Goal: Use online tool/utility: Use online tool/utility

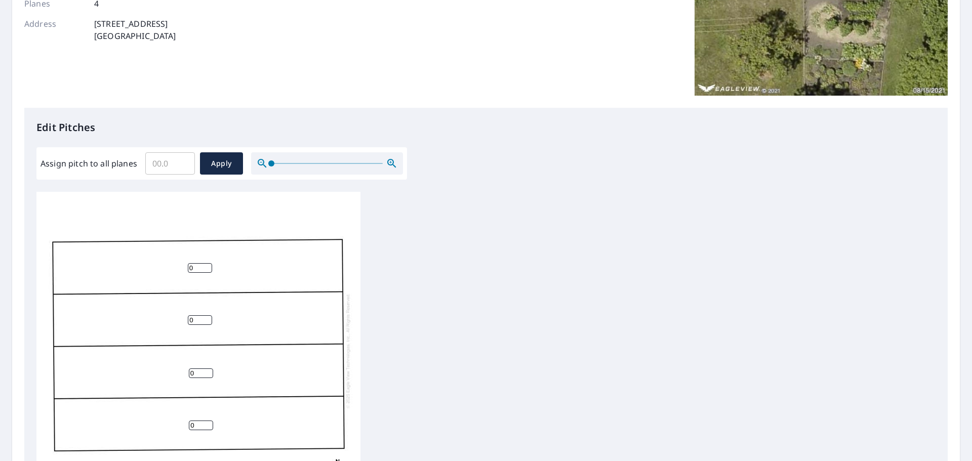
scroll to position [203, 0]
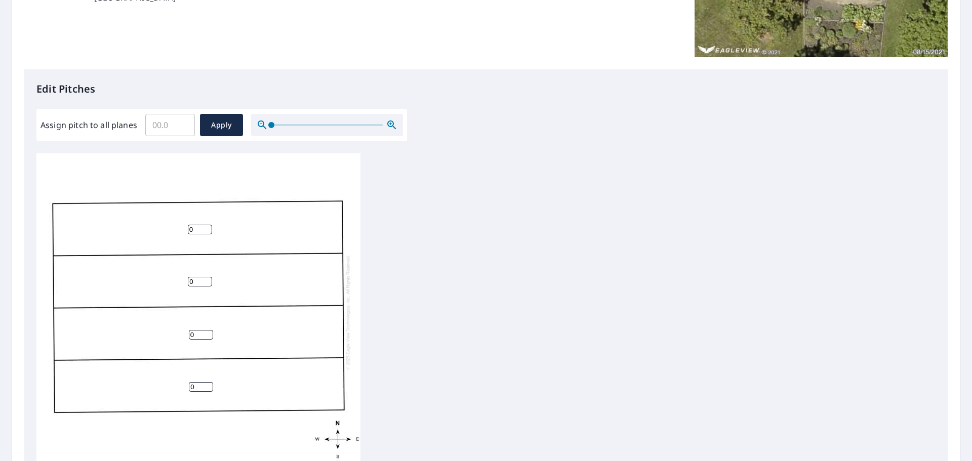
click at [185, 231] on div "0 0 0 0" at bounding box center [198, 312] width 324 height 318
click at [194, 231] on input "0" at bounding box center [200, 230] width 24 height 10
type input "16"
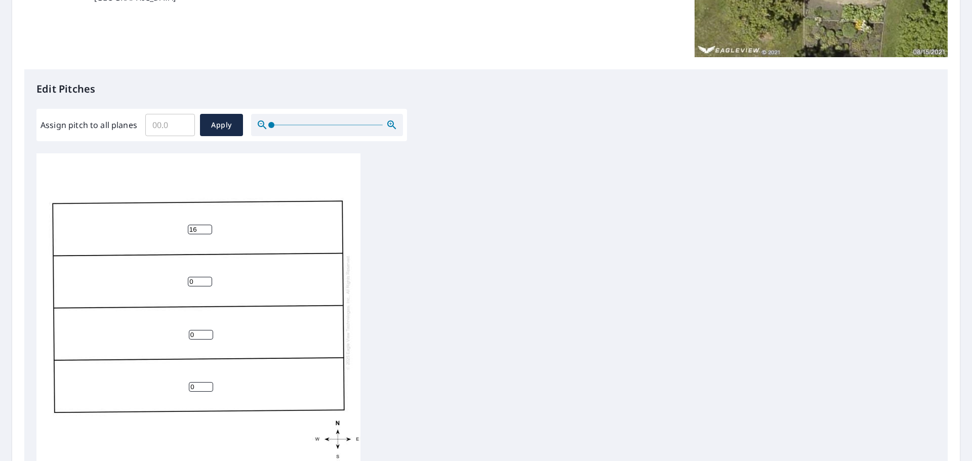
click at [193, 286] on input "0" at bounding box center [200, 282] width 24 height 10
type input "3"
click at [195, 337] on input "0" at bounding box center [201, 335] width 24 height 10
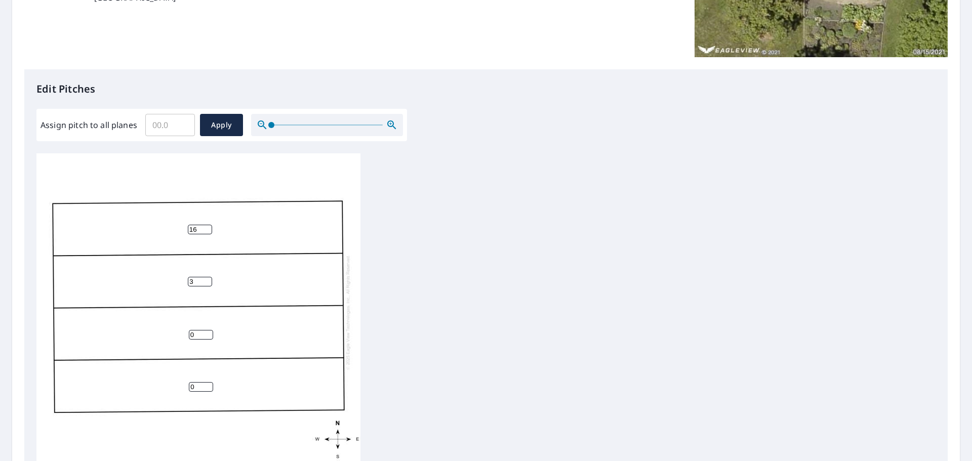
click at [195, 337] on input "0" at bounding box center [201, 335] width 24 height 10
type input "3"
click at [194, 389] on input "0" at bounding box center [201, 387] width 24 height 10
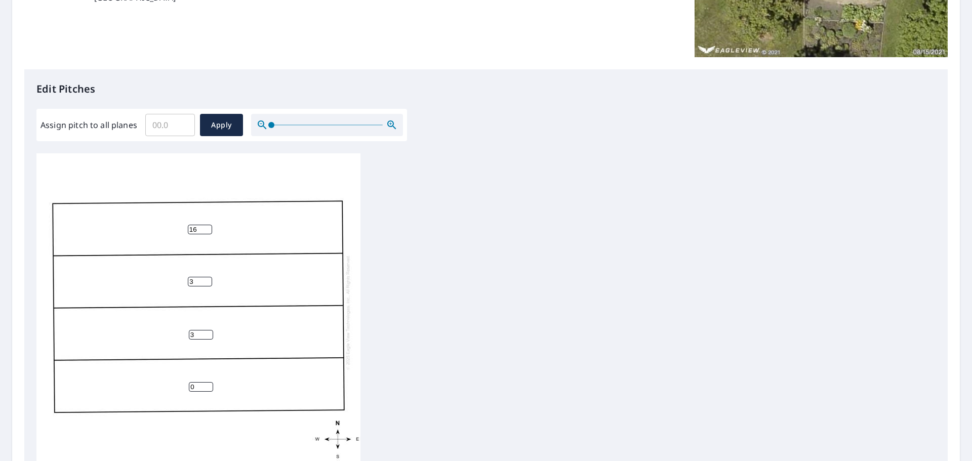
click at [198, 389] on input "0" at bounding box center [201, 387] width 24 height 10
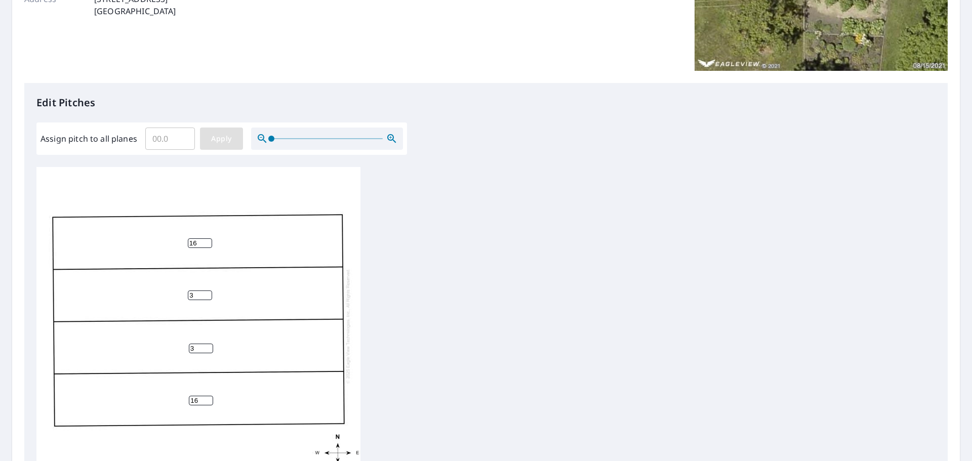
scroll to position [188, 0]
type input "16"
click at [233, 133] on span "Apply" at bounding box center [221, 139] width 27 height 13
click at [216, 134] on span "Apply" at bounding box center [221, 139] width 27 height 13
click at [170, 139] on input "Assign pitch to all planes" at bounding box center [170, 139] width 50 height 28
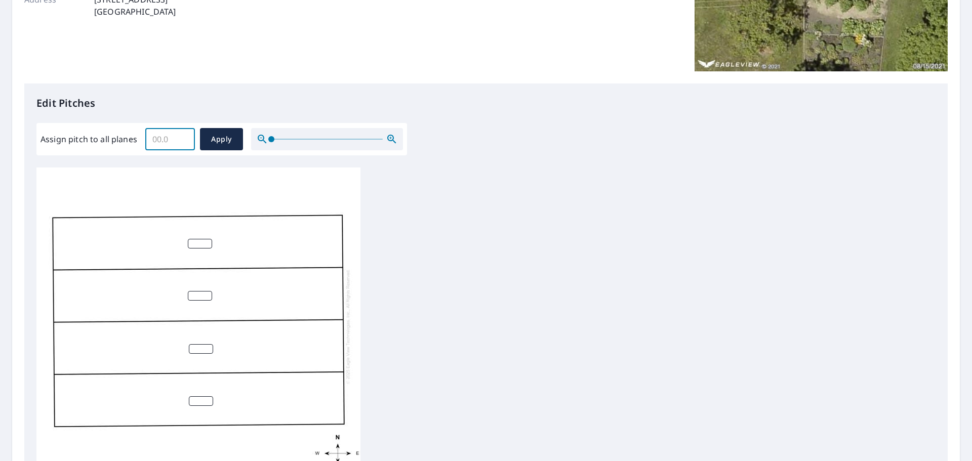
click at [196, 243] on input "number" at bounding box center [200, 244] width 24 height 10
type input "3"
click at [206, 299] on input "0" at bounding box center [200, 296] width 24 height 10
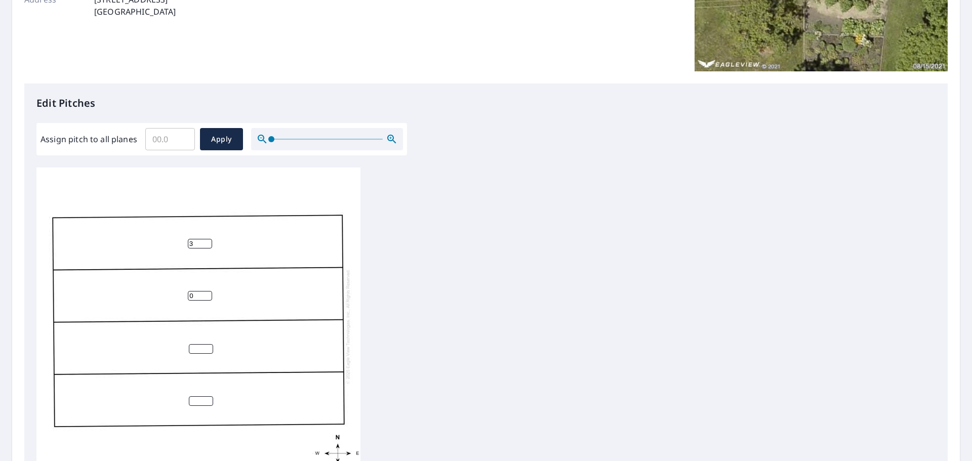
click at [206, 299] on input "0" at bounding box center [200, 296] width 24 height 10
click at [206, 294] on input "1" at bounding box center [200, 296] width 24 height 10
click at [206, 294] on input "28" at bounding box center [200, 296] width 24 height 10
click at [205, 298] on input "27" at bounding box center [200, 296] width 24 height 10
click at [205, 298] on input "26" at bounding box center [200, 296] width 24 height 10
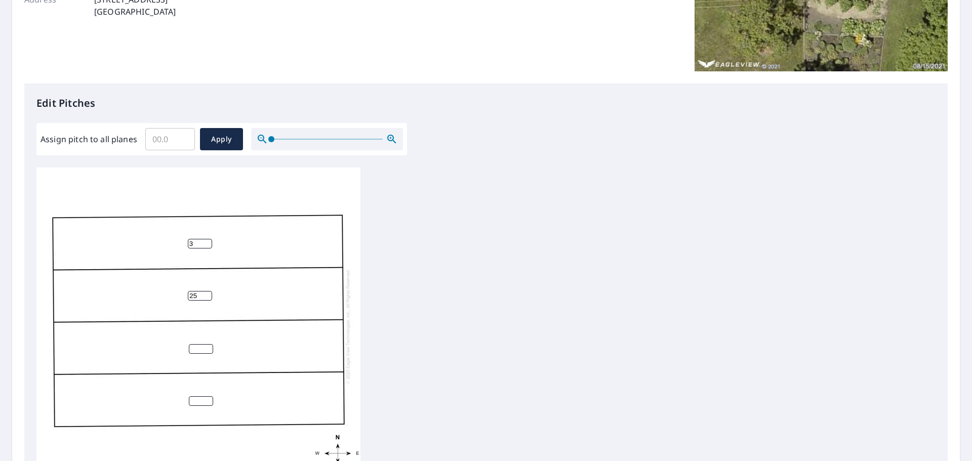
click at [205, 298] on input "25" at bounding box center [200, 296] width 24 height 10
click at [205, 298] on input "24" at bounding box center [200, 296] width 24 height 10
click at [205, 298] on input "23" at bounding box center [200, 296] width 24 height 10
click at [205, 298] on input "22" at bounding box center [200, 296] width 24 height 10
click at [205, 298] on input "20" at bounding box center [200, 296] width 24 height 10
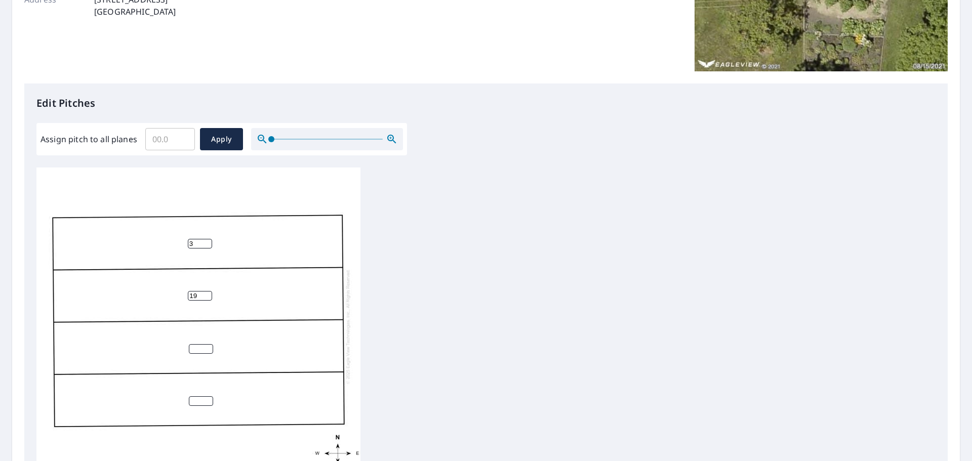
click at [205, 298] on input "19" at bounding box center [200, 296] width 24 height 10
click at [205, 298] on input "18" at bounding box center [200, 296] width 24 height 10
click at [205, 298] on input "17" at bounding box center [200, 296] width 24 height 10
type input "16"
click at [205, 298] on input "16" at bounding box center [200, 296] width 24 height 10
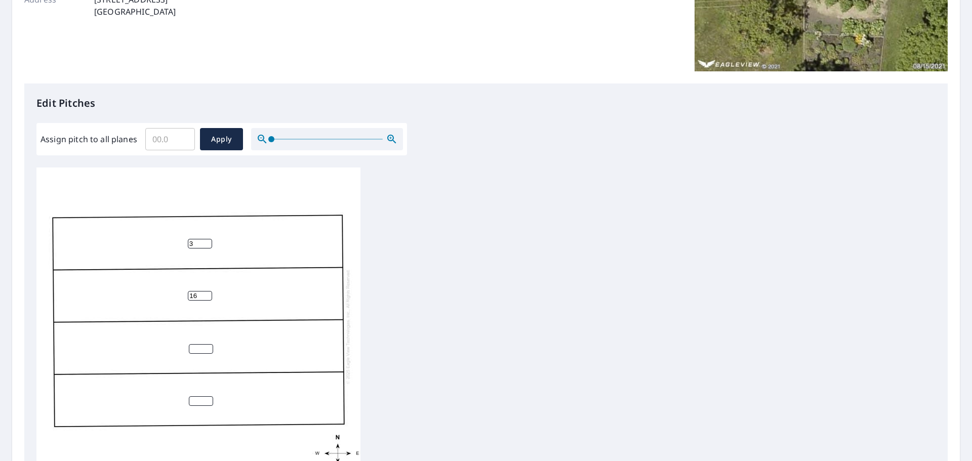
click at [192, 350] on input "number" at bounding box center [201, 349] width 24 height 10
click at [207, 350] on input "0" at bounding box center [201, 349] width 24 height 10
click at [209, 346] on input "1" at bounding box center [201, 349] width 24 height 10
click at [209, 346] on input "2" at bounding box center [201, 349] width 24 height 10
type input "3"
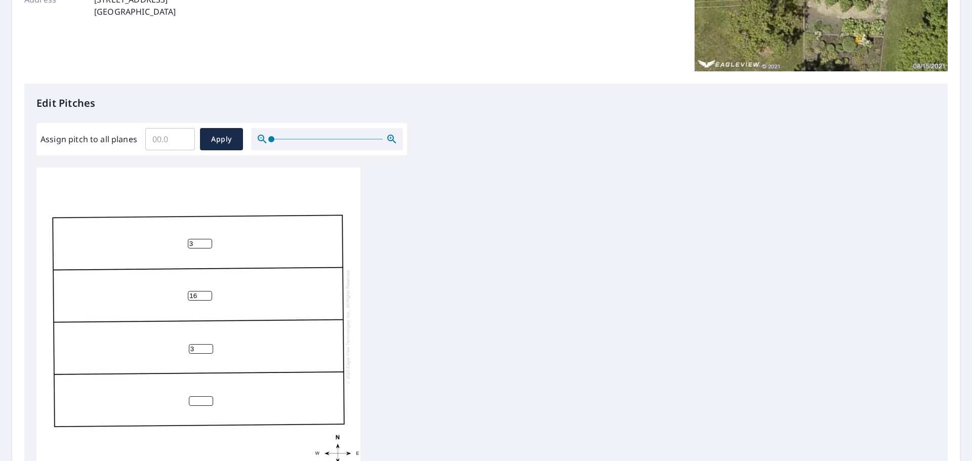
click at [209, 346] on input "3" at bounding box center [201, 349] width 24 height 10
click at [204, 294] on input "17" at bounding box center [200, 296] width 24 height 10
click at [204, 294] on input "18" at bounding box center [200, 296] width 24 height 10
click at [206, 300] on input "17" at bounding box center [200, 296] width 24 height 10
click at [204, 299] on input "16" at bounding box center [200, 296] width 24 height 10
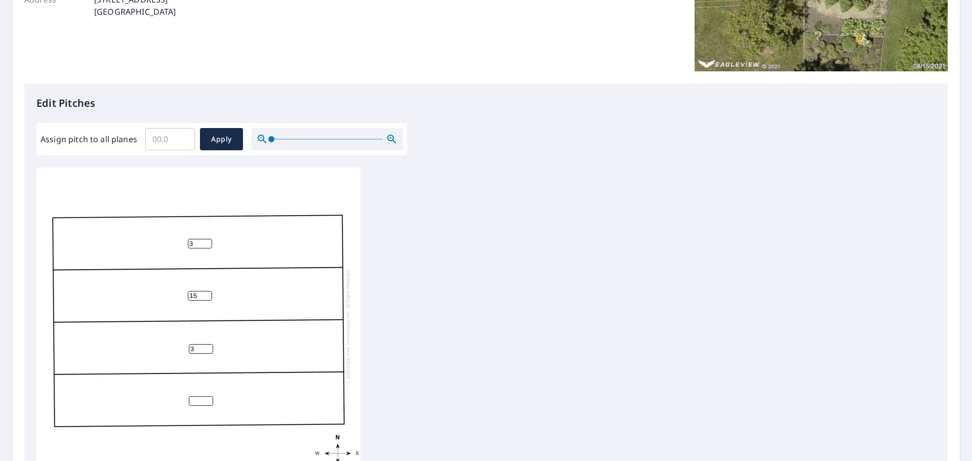
click at [206, 299] on input "15" at bounding box center [200, 296] width 24 height 10
click at [206, 299] on input "14" at bounding box center [200, 296] width 24 height 10
click at [206, 299] on input "13" at bounding box center [200, 296] width 24 height 10
click at [206, 299] on input "12" at bounding box center [200, 296] width 24 height 10
click at [206, 299] on input "11" at bounding box center [200, 296] width 24 height 10
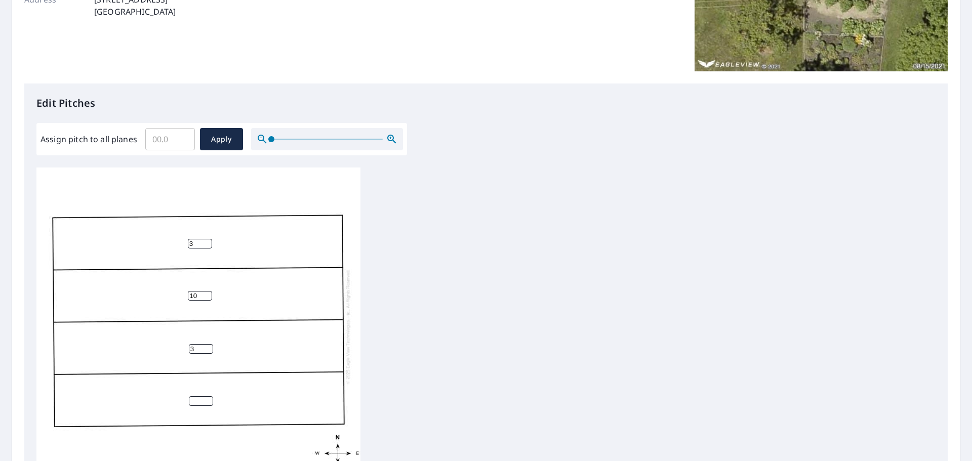
click at [207, 299] on input "10" at bounding box center [200, 296] width 24 height 10
click at [207, 299] on input "9" at bounding box center [200, 296] width 24 height 10
click at [207, 299] on input "8" at bounding box center [200, 296] width 24 height 10
click at [207, 298] on input "7" at bounding box center [200, 296] width 24 height 10
click at [207, 298] on input "5" at bounding box center [200, 296] width 24 height 10
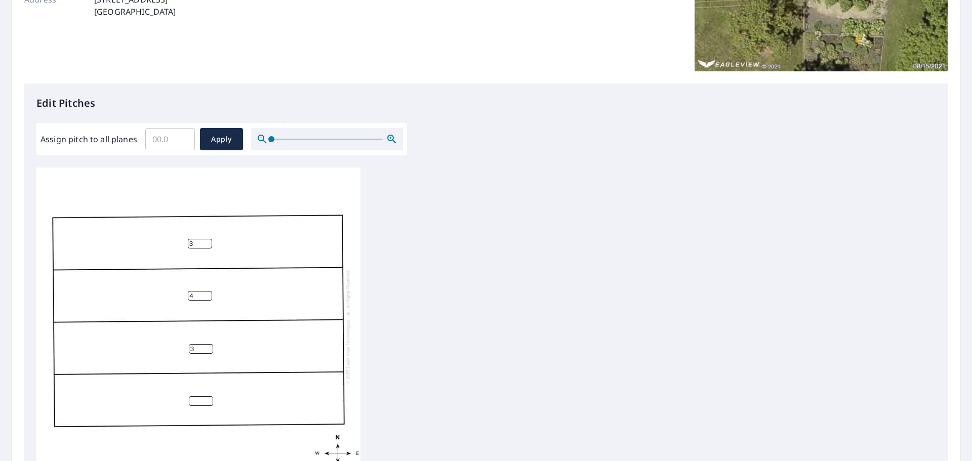
click at [207, 298] on input "4" at bounding box center [200, 296] width 24 height 10
type input "3"
click at [207, 298] on input "3" at bounding box center [200, 296] width 24 height 10
click at [199, 245] on input "3" at bounding box center [200, 244] width 24 height 10
click at [207, 240] on input "4" at bounding box center [200, 244] width 24 height 10
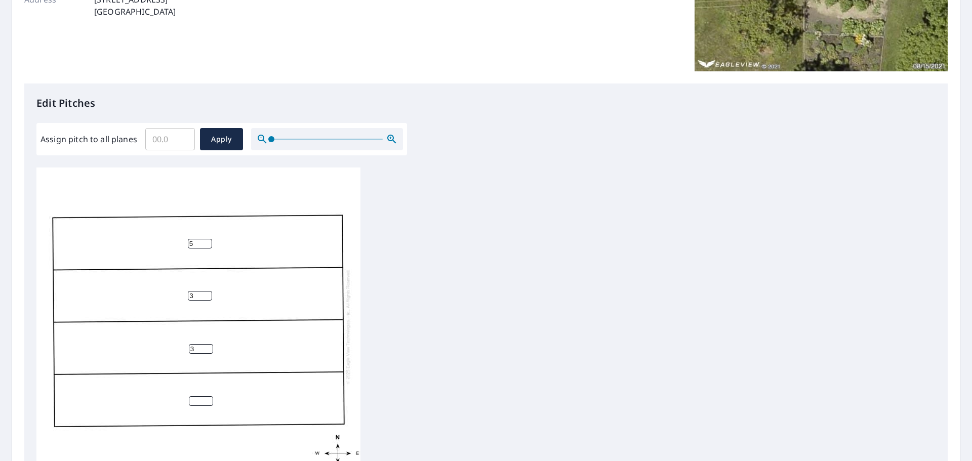
click at [207, 240] on input "5" at bounding box center [200, 244] width 24 height 10
click at [207, 240] on input "15" at bounding box center [200, 244] width 24 height 10
type input "14"
click at [207, 247] on input "14" at bounding box center [200, 244] width 24 height 10
click at [208, 400] on input "1" at bounding box center [201, 401] width 24 height 10
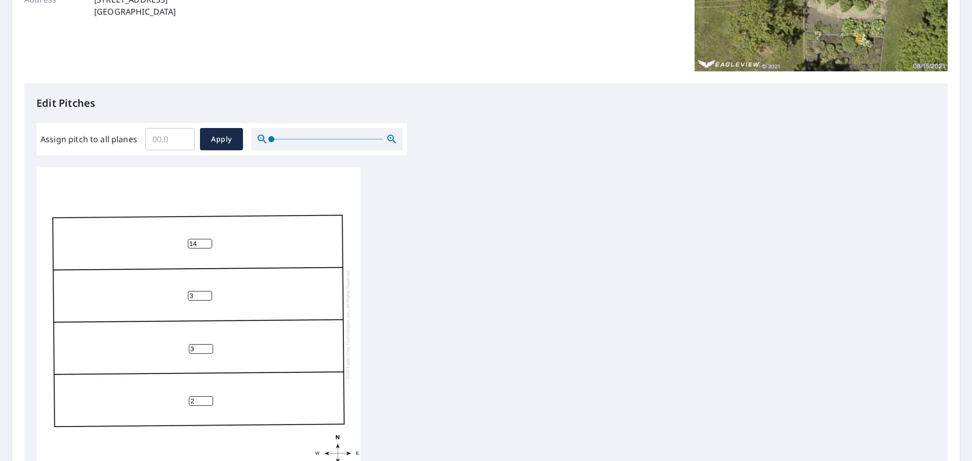
click at [208, 400] on input "2" at bounding box center [201, 401] width 24 height 10
click at [208, 400] on input "3" at bounding box center [201, 401] width 24 height 10
click at [208, 400] on input "4" at bounding box center [201, 401] width 24 height 10
click at [208, 400] on input "5" at bounding box center [201, 401] width 24 height 10
click at [208, 400] on input "6" at bounding box center [201, 401] width 24 height 10
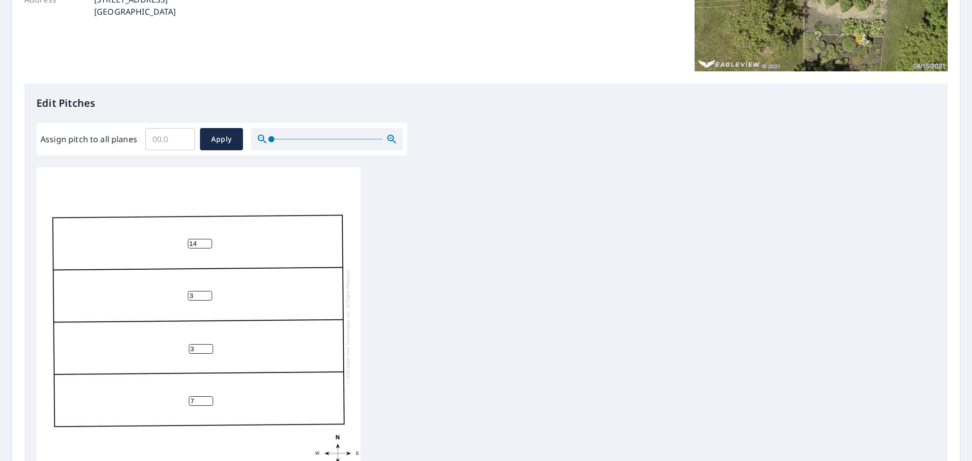
click at [208, 400] on input "7" at bounding box center [201, 401] width 24 height 10
click at [208, 400] on input "8" at bounding box center [201, 401] width 24 height 10
click at [208, 400] on input "9" at bounding box center [201, 401] width 24 height 10
click at [208, 400] on input "10" at bounding box center [201, 401] width 24 height 10
click at [208, 400] on input "12" at bounding box center [201, 401] width 24 height 10
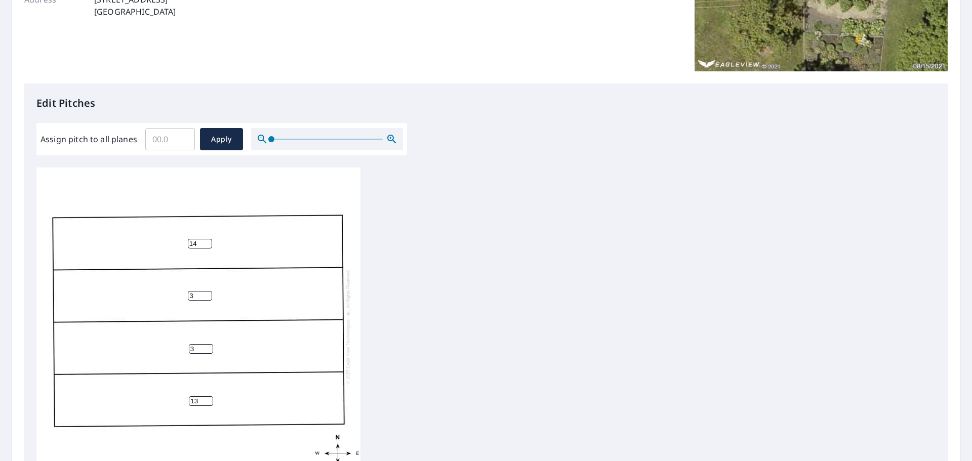
click at [208, 400] on input "13" at bounding box center [201, 401] width 24 height 10
type input "14"
click at [208, 400] on input "14" at bounding box center [201, 401] width 24 height 10
click at [213, 145] on span "Apply" at bounding box center [221, 139] width 27 height 13
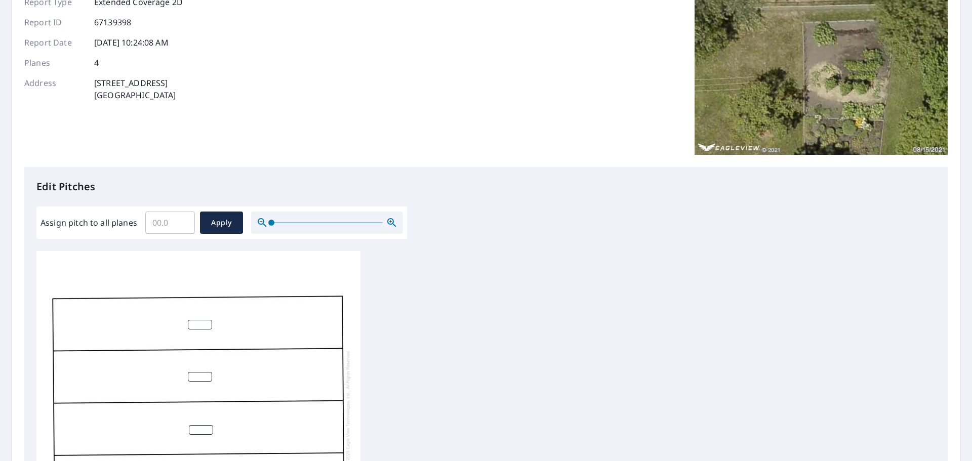
scroll to position [0, 0]
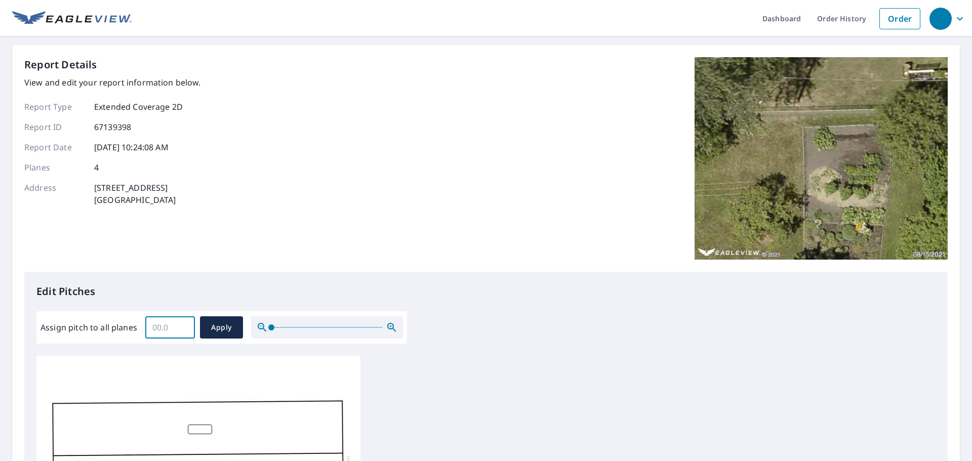
click at [158, 327] on input "Assign pitch to all planes" at bounding box center [170, 327] width 50 height 28
type input "6"
click at [213, 333] on span "Apply" at bounding box center [221, 327] width 27 height 13
type input "6"
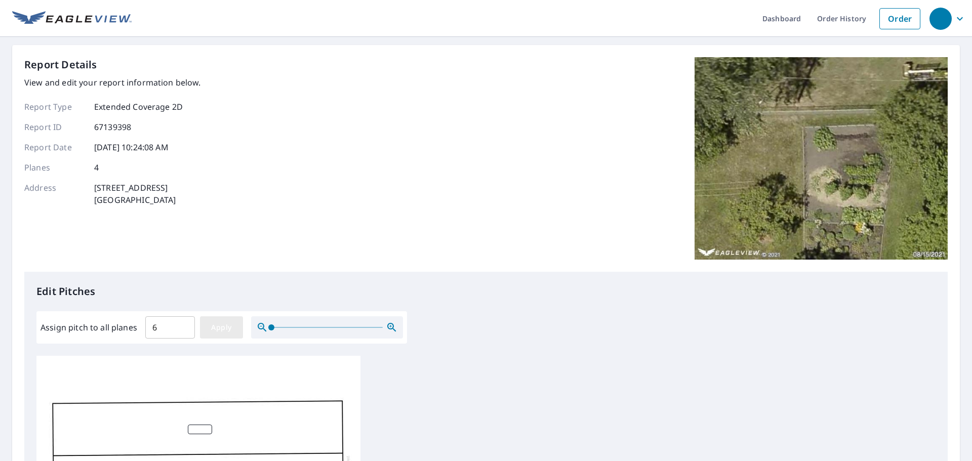
type input "6"
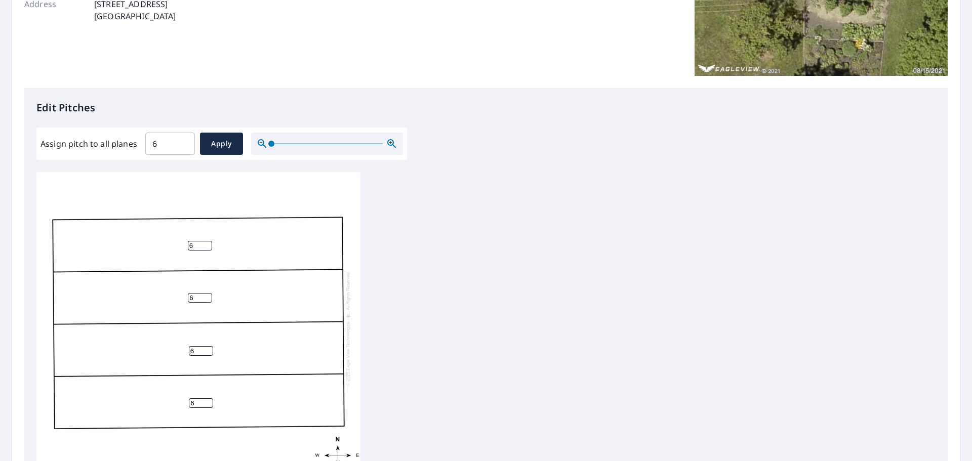
scroll to position [203, 0]
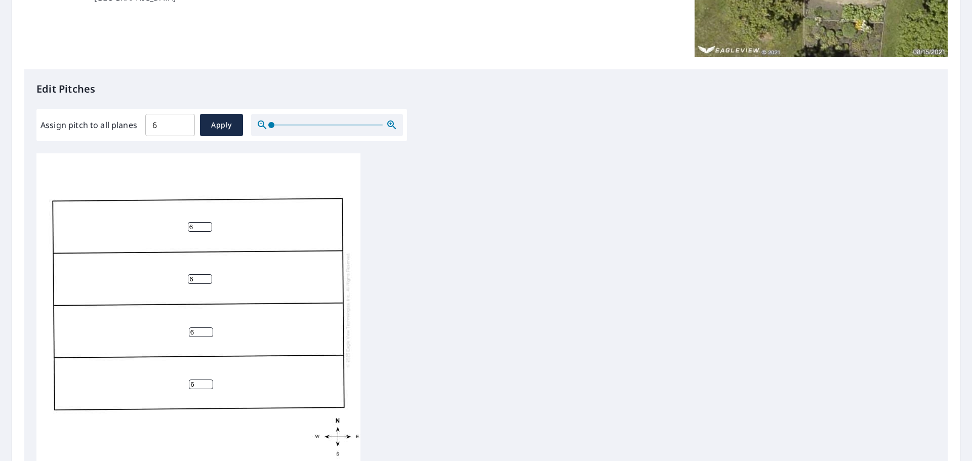
click at [196, 222] on input "6" at bounding box center [200, 227] width 24 height 10
click at [206, 223] on input "5" at bounding box center [200, 227] width 24 height 10
click at [206, 223] on input "4" at bounding box center [200, 227] width 24 height 10
click at [206, 223] on input "3" at bounding box center [200, 227] width 24 height 10
click at [207, 222] on input "4" at bounding box center [200, 227] width 24 height 10
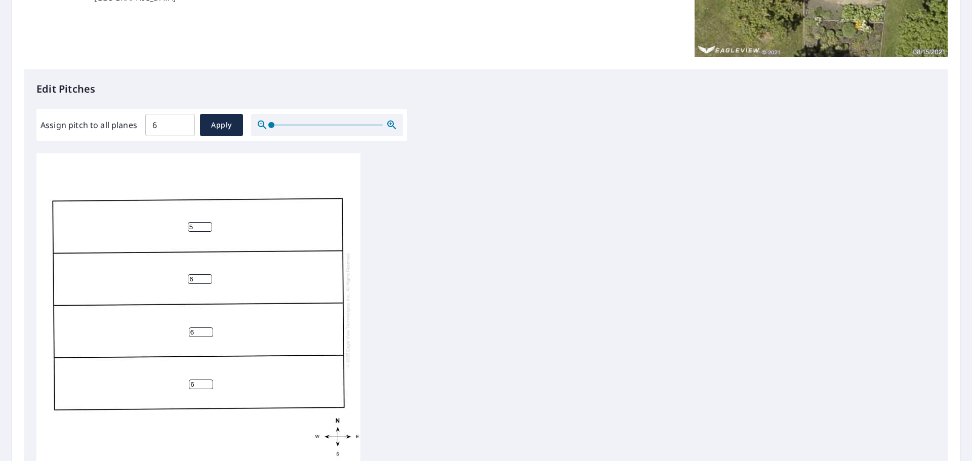
click at [207, 222] on input "5" at bounding box center [200, 227] width 24 height 10
click at [207, 222] on input "6" at bounding box center [200, 227] width 24 height 10
click at [207, 222] on input "7" at bounding box center [200, 227] width 24 height 10
click at [207, 222] on input "8" at bounding box center [200, 227] width 24 height 10
click at [207, 222] on input "9" at bounding box center [200, 227] width 24 height 10
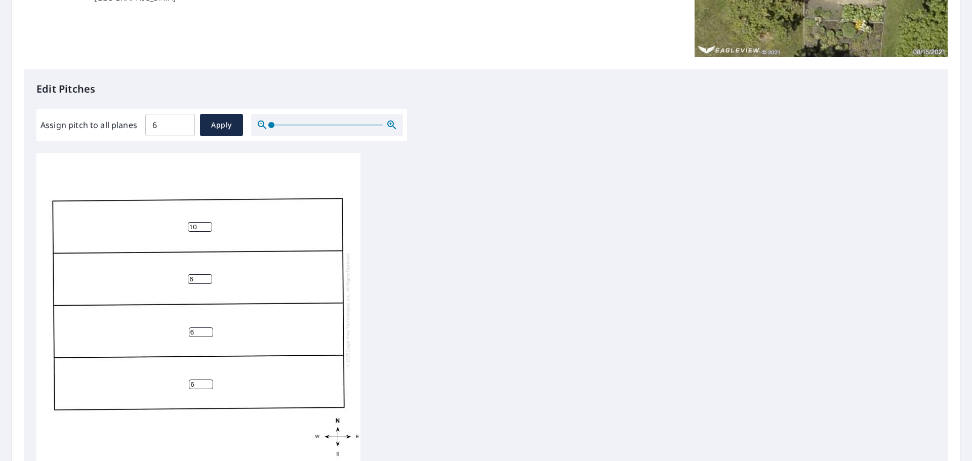
click at [207, 222] on input "10" at bounding box center [200, 227] width 24 height 10
click at [207, 222] on input "11" at bounding box center [200, 227] width 24 height 10
type input "12"
click at [207, 222] on input "12" at bounding box center [200, 227] width 24 height 10
click at [196, 274] on input "6" at bounding box center [200, 279] width 24 height 10
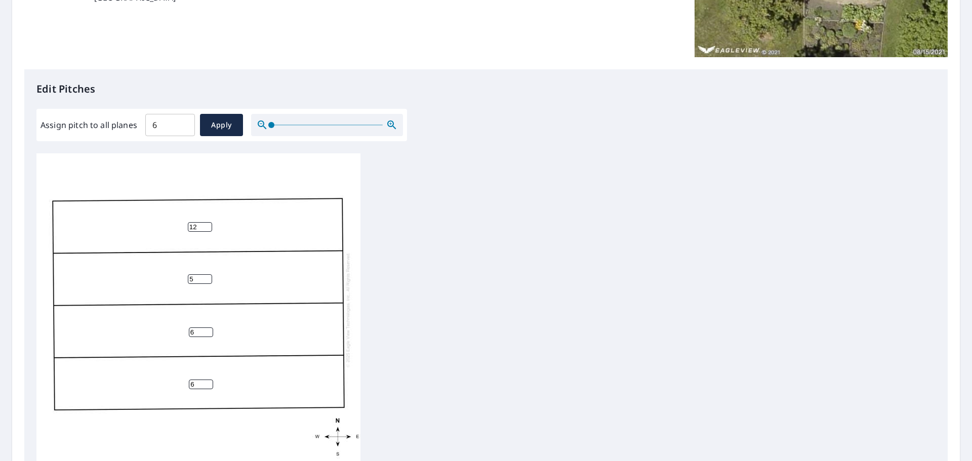
click at [206, 274] on input "5" at bounding box center [200, 279] width 24 height 10
click at [206, 274] on input "4" at bounding box center [200, 279] width 24 height 10
type input "3"
click at [206, 274] on input "3" at bounding box center [200, 279] width 24 height 10
click at [207, 328] on input "5" at bounding box center [201, 333] width 24 height 10
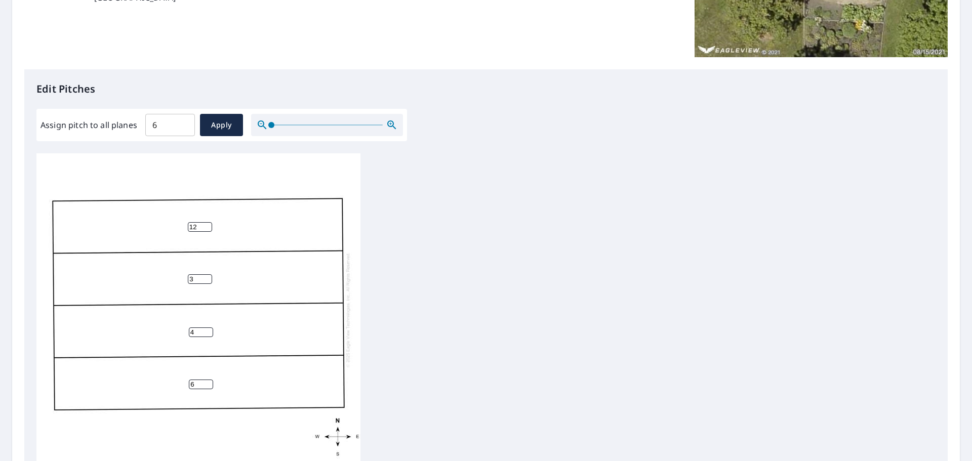
click at [207, 328] on input "4" at bounding box center [201, 333] width 24 height 10
type input "3"
click at [207, 328] on input "3" at bounding box center [201, 333] width 24 height 10
click at [209, 380] on input "7" at bounding box center [201, 385] width 24 height 10
click at [208, 380] on input "8" at bounding box center [201, 385] width 24 height 10
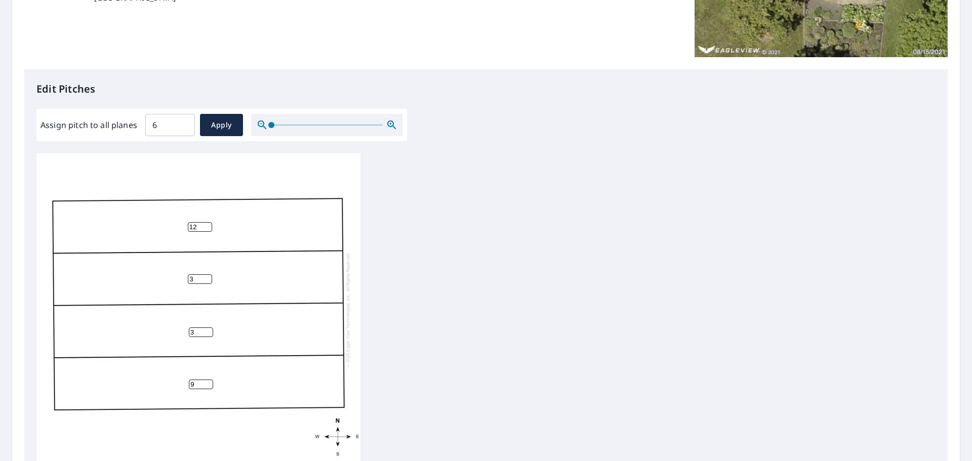
click at [208, 380] on input "9" at bounding box center [201, 385] width 24 height 10
click at [207, 380] on input "10" at bounding box center [201, 385] width 24 height 10
click at [207, 380] on input "11" at bounding box center [201, 385] width 24 height 10
type input "12"
click at [207, 380] on input "12" at bounding box center [201, 385] width 24 height 10
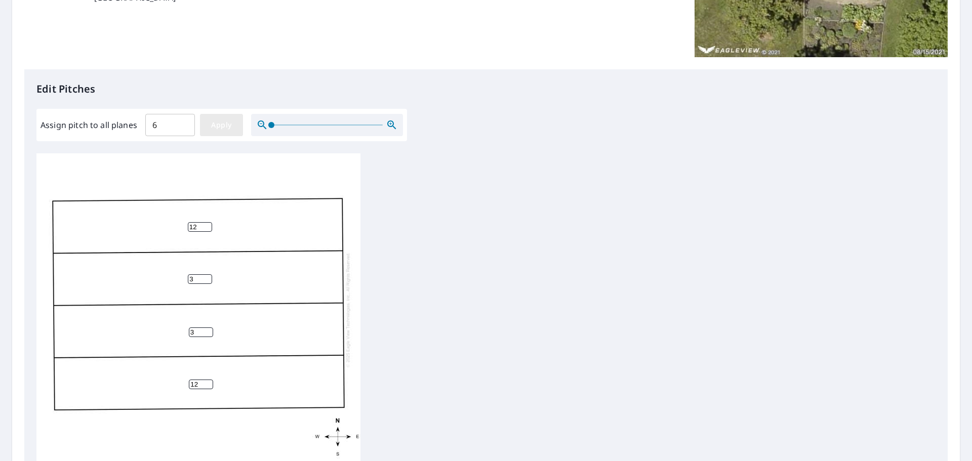
click at [209, 132] on button "Apply" at bounding box center [221, 125] width 43 height 22
type input "6"
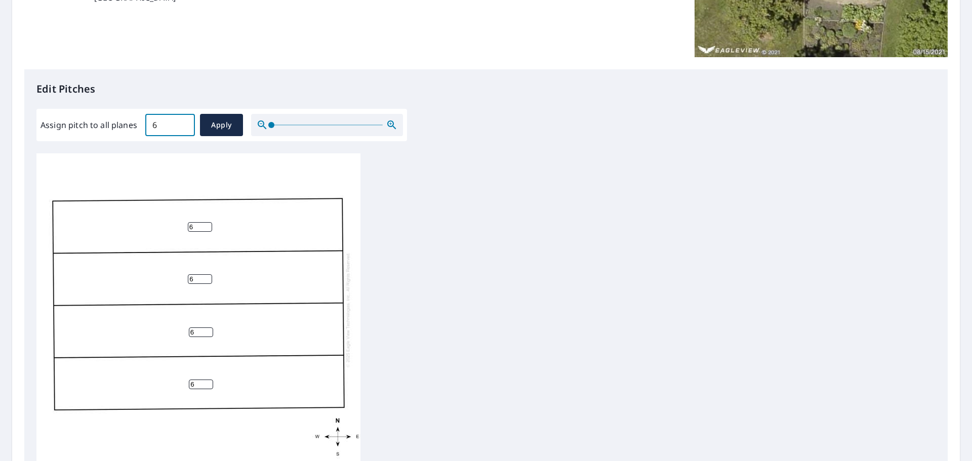
click at [164, 129] on input "6" at bounding box center [170, 125] width 50 height 28
click at [208, 222] on input "7" at bounding box center [200, 227] width 24 height 10
type input "8"
click at [208, 222] on input "8" at bounding box center [200, 227] width 24 height 10
click at [164, 134] on input "6" at bounding box center [170, 125] width 50 height 28
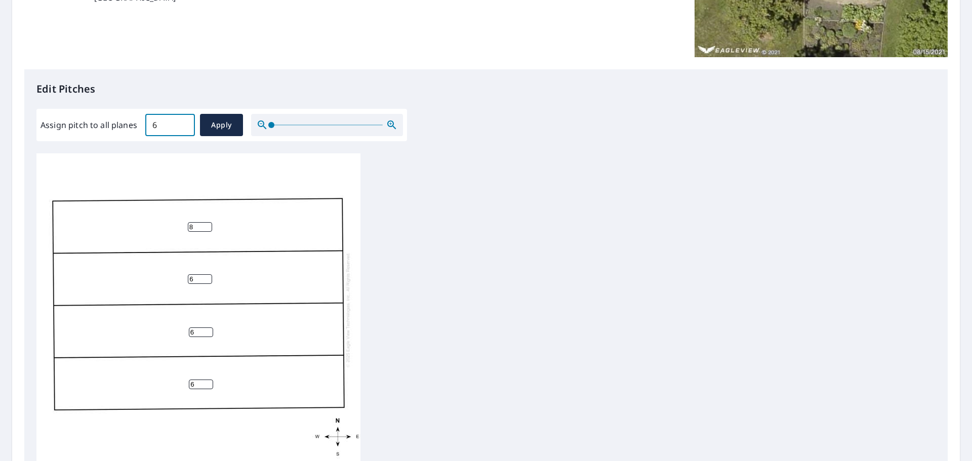
click at [164, 134] on input "6" at bounding box center [170, 125] width 50 height 28
click at [207, 222] on input "9" at bounding box center [200, 227] width 24 height 10
click at [207, 222] on input "10" at bounding box center [200, 227] width 24 height 10
click at [207, 222] on input "11" at bounding box center [200, 227] width 24 height 10
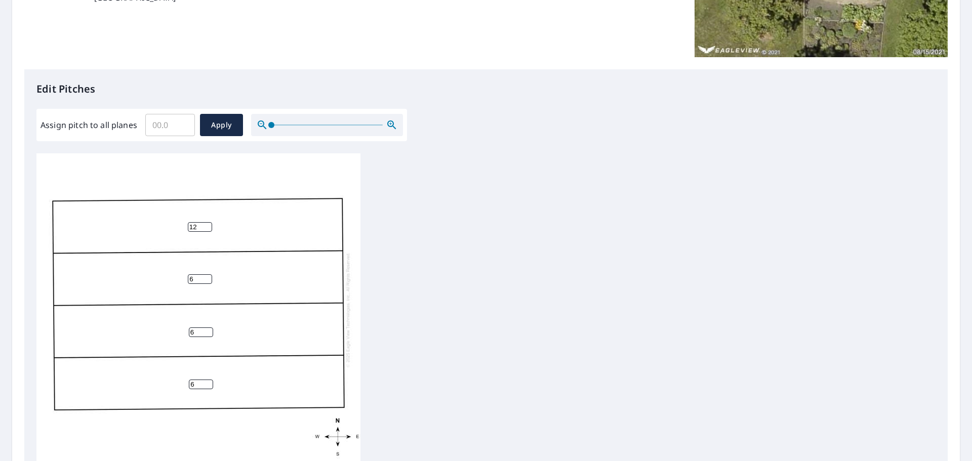
type input "12"
click at [207, 222] on input "12" at bounding box center [200, 227] width 24 height 10
click at [205, 274] on input "5" at bounding box center [200, 279] width 24 height 10
click at [205, 274] on input "4" at bounding box center [200, 279] width 24 height 10
type input "3"
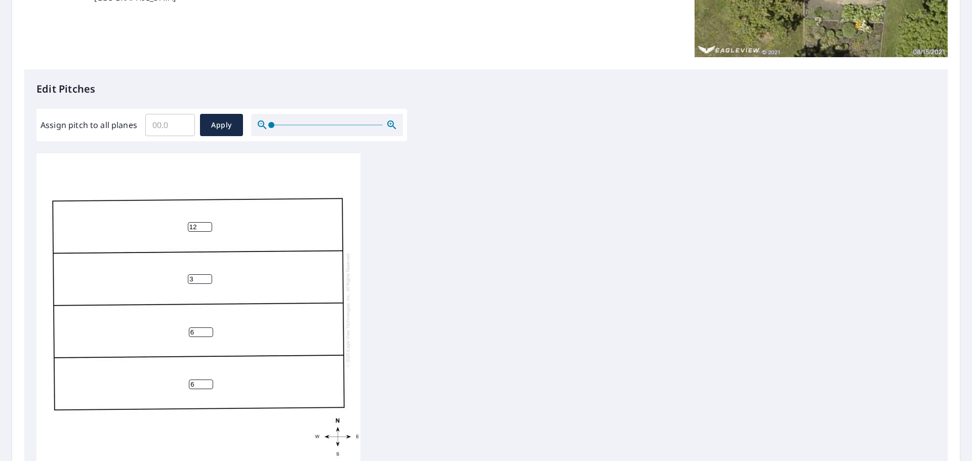
click at [205, 274] on input "3" at bounding box center [200, 279] width 24 height 10
click at [208, 328] on input "5" at bounding box center [201, 333] width 24 height 10
click at [208, 328] on input "3" at bounding box center [201, 333] width 24 height 10
click at [208, 328] on input "2" at bounding box center [201, 333] width 24 height 10
type input "3"
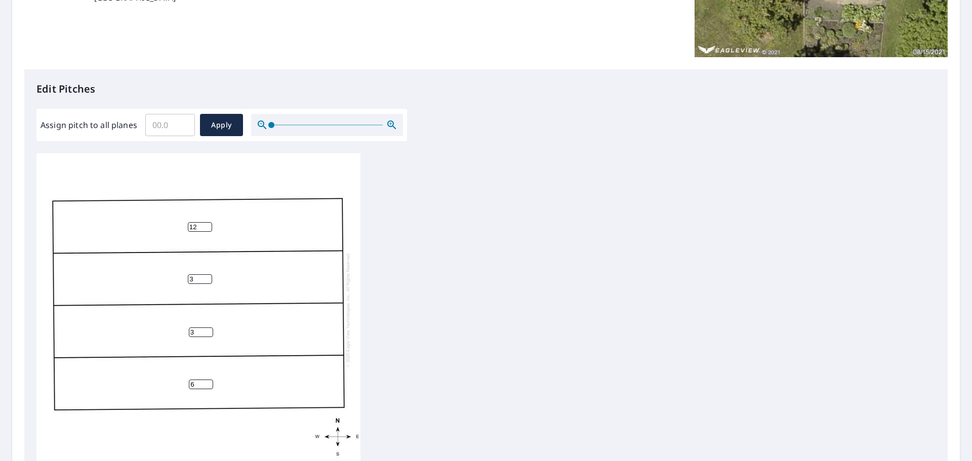
click at [206, 328] on input "3" at bounding box center [201, 333] width 24 height 10
click at [210, 380] on input "7" at bounding box center [201, 385] width 24 height 10
click at [209, 380] on input "8" at bounding box center [201, 385] width 24 height 10
click at [208, 380] on input "9" at bounding box center [201, 385] width 24 height 10
click at [208, 380] on input "10" at bounding box center [201, 385] width 24 height 10
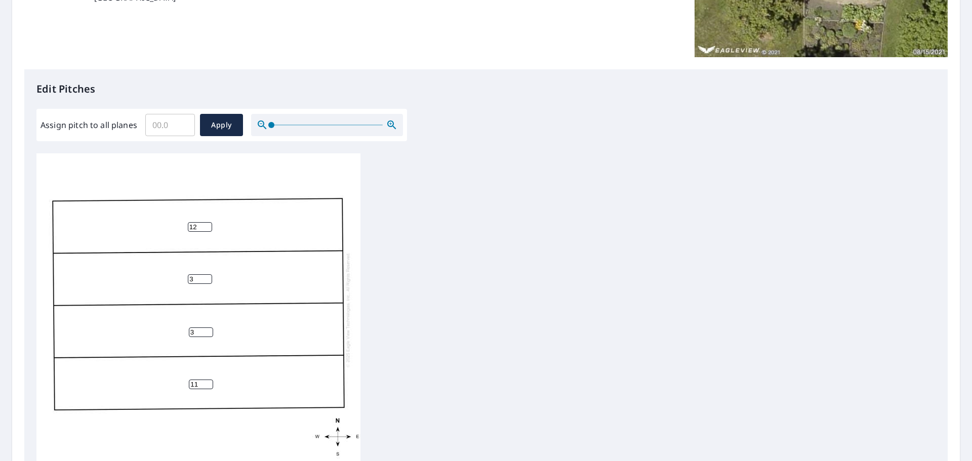
click at [208, 380] on input "11" at bounding box center [201, 385] width 24 height 10
type input "12"
click at [208, 380] on input "12" at bounding box center [201, 385] width 24 height 10
click at [228, 134] on button "Apply" at bounding box center [221, 125] width 43 height 22
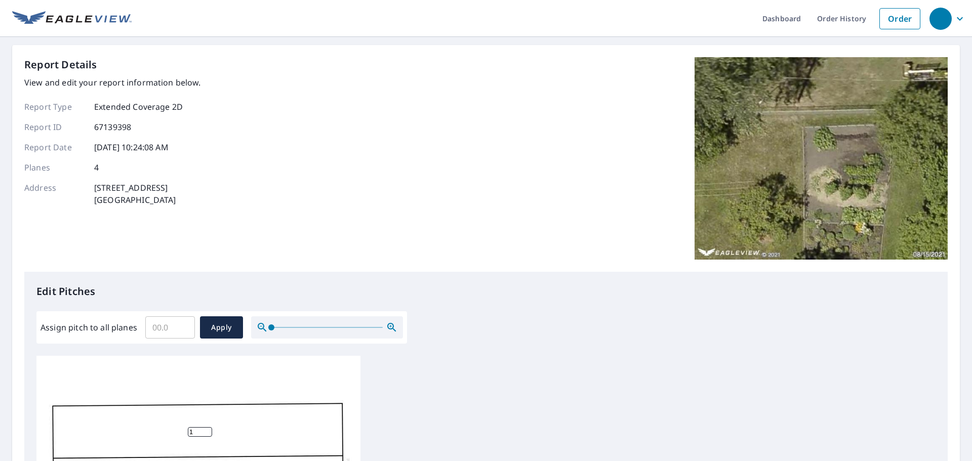
click at [208, 430] on input "1" at bounding box center [200, 432] width 24 height 10
click at [208, 430] on input "2" at bounding box center [200, 432] width 24 height 10
click at [208, 430] on input "3" at bounding box center [200, 432] width 24 height 10
click at [208, 430] on input "4" at bounding box center [200, 432] width 24 height 10
click at [208, 430] on input "5" at bounding box center [200, 432] width 24 height 10
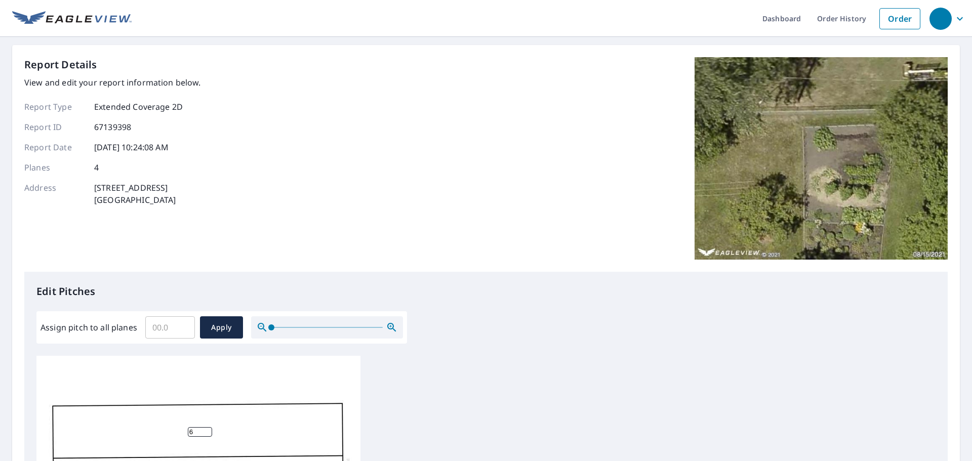
click at [208, 430] on input "6" at bounding box center [200, 432] width 24 height 10
click at [208, 430] on input "7" at bounding box center [200, 432] width 24 height 10
click at [208, 430] on input "8" at bounding box center [200, 432] width 24 height 10
click at [208, 430] on input "9" at bounding box center [200, 432] width 24 height 10
click at [208, 430] on input "10" at bounding box center [200, 432] width 24 height 10
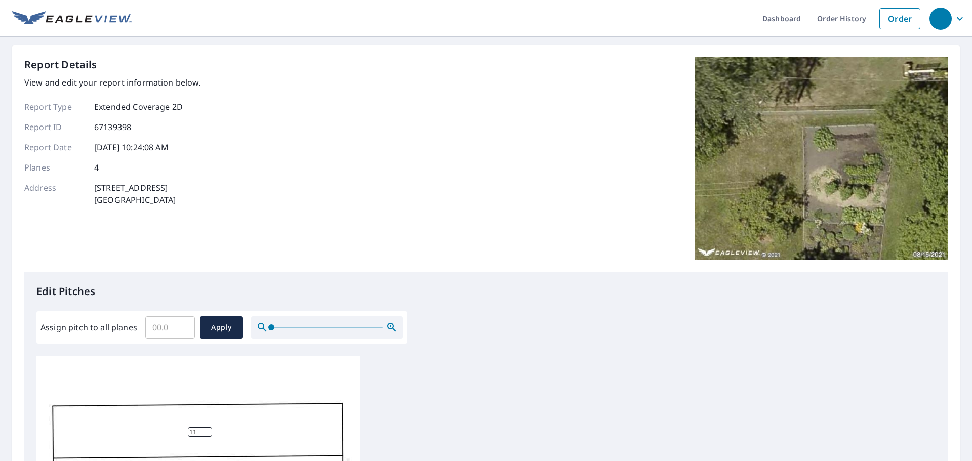
click at [208, 430] on input "11" at bounding box center [200, 432] width 24 height 10
click at [208, 430] on input "12" at bounding box center [200, 432] width 24 height 10
click at [208, 430] on input "13" at bounding box center [200, 432] width 24 height 10
type input "14"
click at [208, 430] on input "14" at bounding box center [200, 432] width 24 height 10
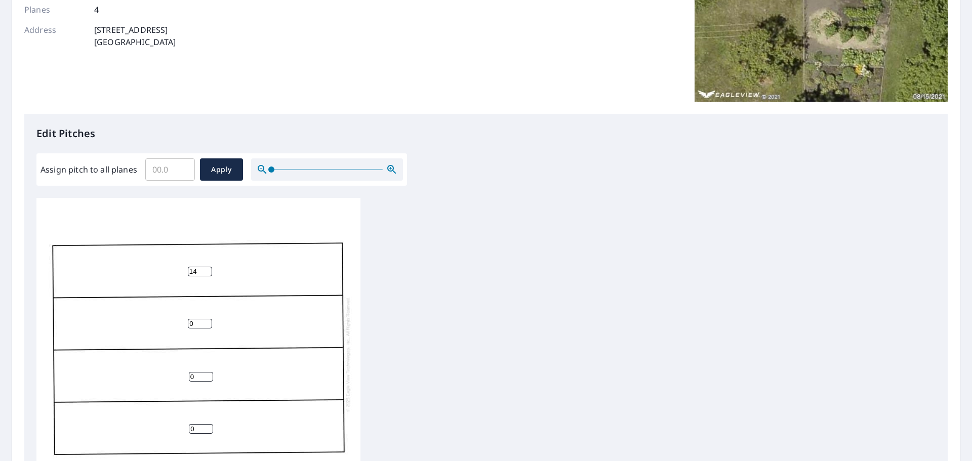
scroll to position [203, 0]
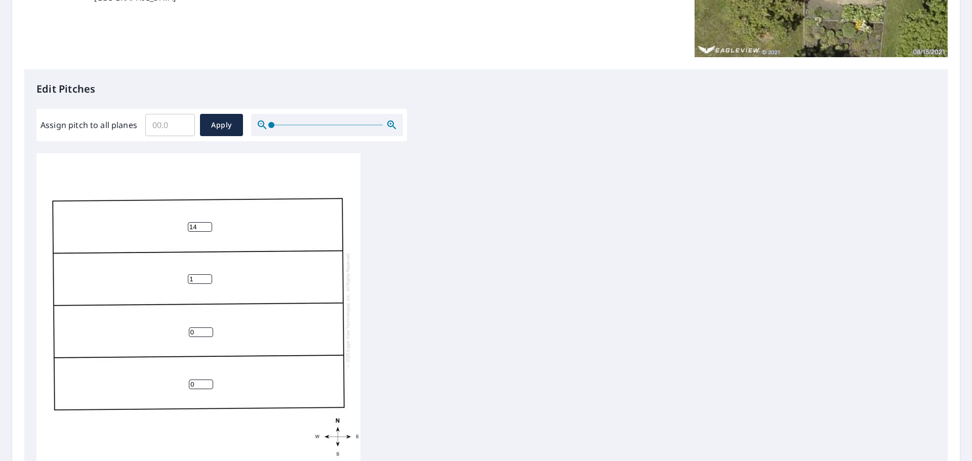
click at [206, 274] on input "1" at bounding box center [200, 279] width 24 height 10
click at [206, 274] on input "2" at bounding box center [200, 279] width 24 height 10
type input "3"
click at [206, 274] on input "3" at bounding box center [200, 279] width 24 height 10
click at [207, 328] on input "0" at bounding box center [201, 333] width 24 height 10
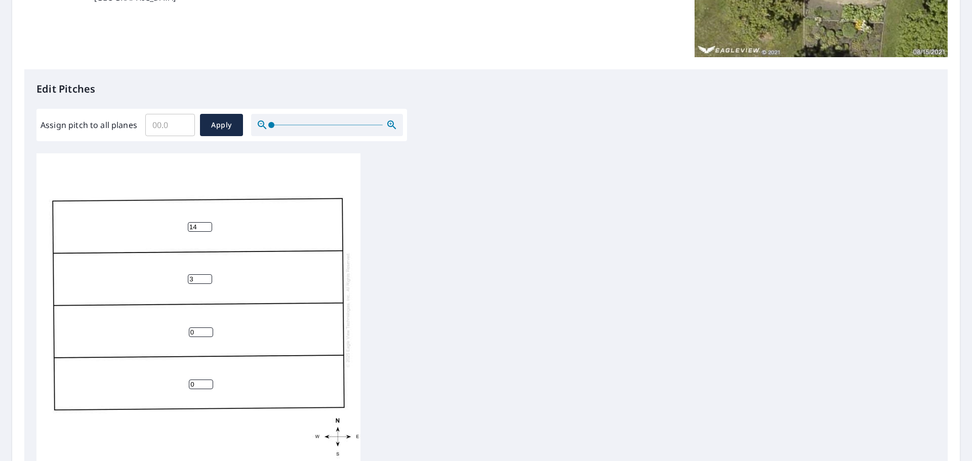
click at [207, 328] on input "0" at bounding box center [201, 333] width 24 height 10
click at [209, 328] on input "1" at bounding box center [201, 333] width 24 height 10
click at [209, 328] on input "2" at bounding box center [201, 333] width 24 height 10
type input "3"
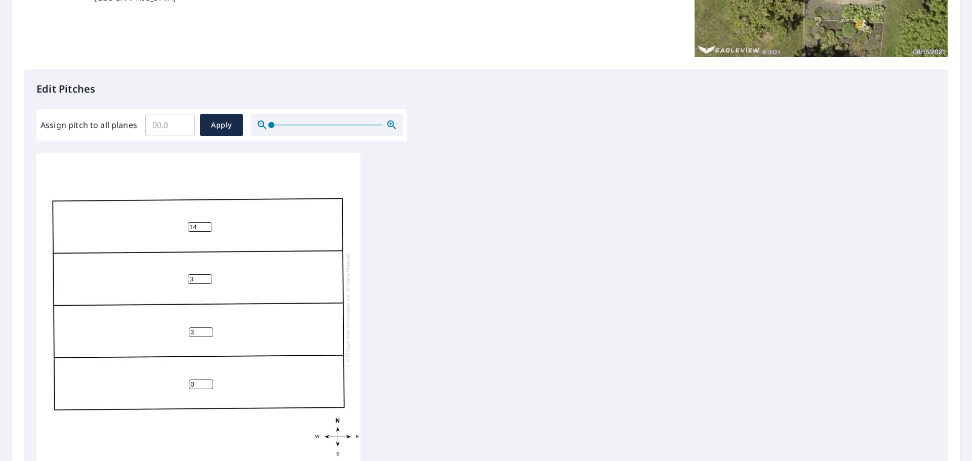
click at [209, 328] on input "3" at bounding box center [201, 333] width 24 height 10
click at [209, 380] on input "1" at bounding box center [201, 385] width 24 height 10
click at [209, 380] on input "2" at bounding box center [201, 385] width 24 height 10
click at [209, 380] on input "15" at bounding box center [201, 385] width 24 height 10
click at [207, 380] on input "14" at bounding box center [201, 385] width 24 height 10
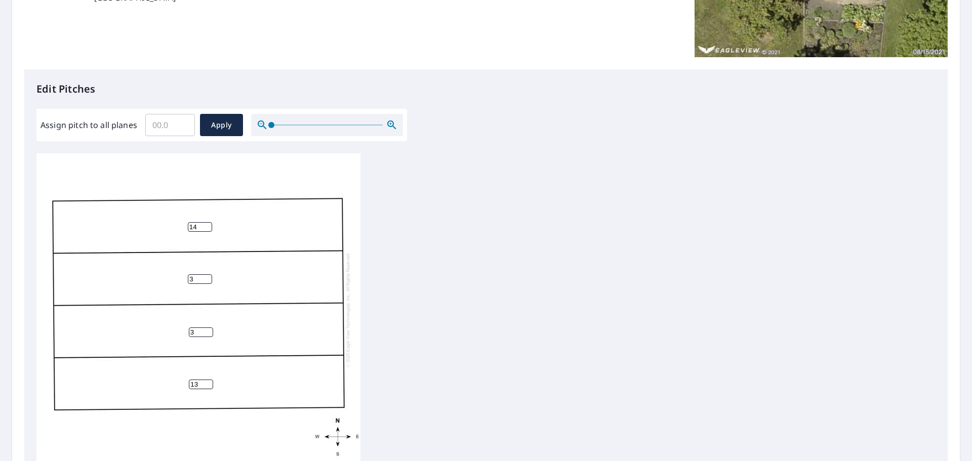
click at [207, 380] on input "13" at bounding box center [201, 385] width 24 height 10
type input "14"
click at [209, 380] on input "14" at bounding box center [201, 385] width 24 height 10
click at [220, 129] on span "Apply" at bounding box center [221, 125] width 27 height 13
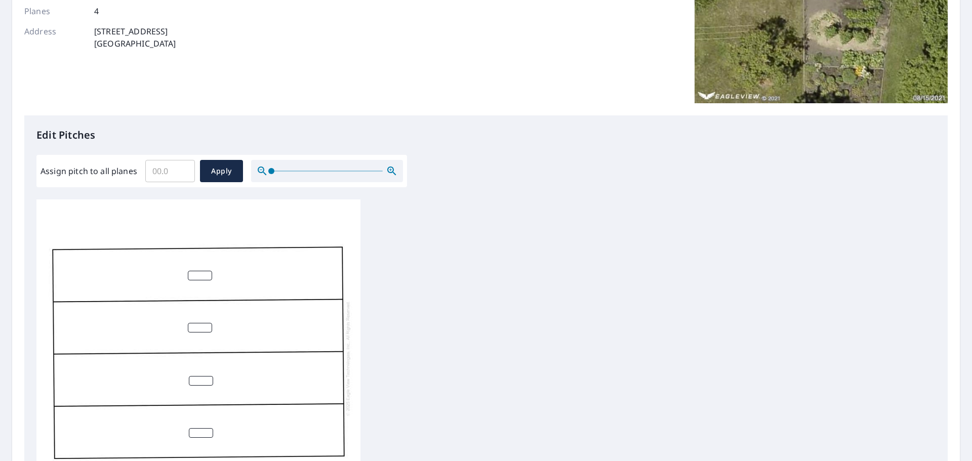
scroll to position [138, 0]
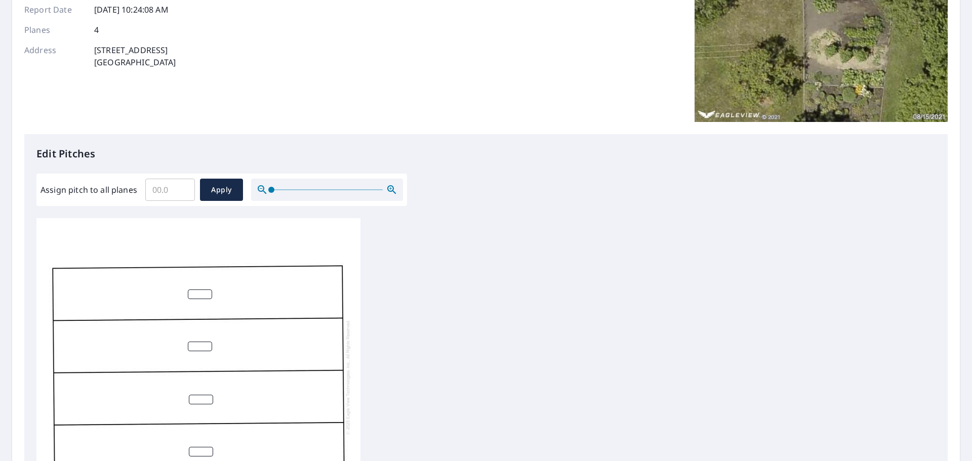
click at [195, 290] on input "number" at bounding box center [200, 295] width 24 height 10
click at [208, 293] on input "1" at bounding box center [200, 295] width 24 height 10
click at [208, 293] on input "2" at bounding box center [200, 295] width 24 height 10
click at [208, 293] on input "3" at bounding box center [200, 295] width 24 height 10
click at [209, 291] on input "12" at bounding box center [200, 295] width 24 height 10
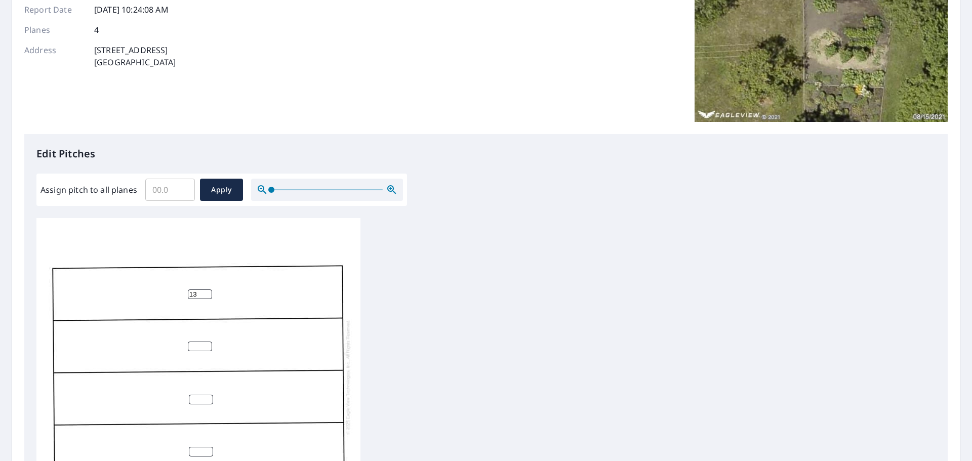
click at [209, 293] on input "13" at bounding box center [200, 295] width 24 height 10
type input "14"
click at [209, 293] on input "14" at bounding box center [200, 295] width 24 height 10
click at [209, 345] on input "1" at bounding box center [200, 347] width 24 height 10
click at [209, 345] on input "2" at bounding box center [200, 347] width 24 height 10
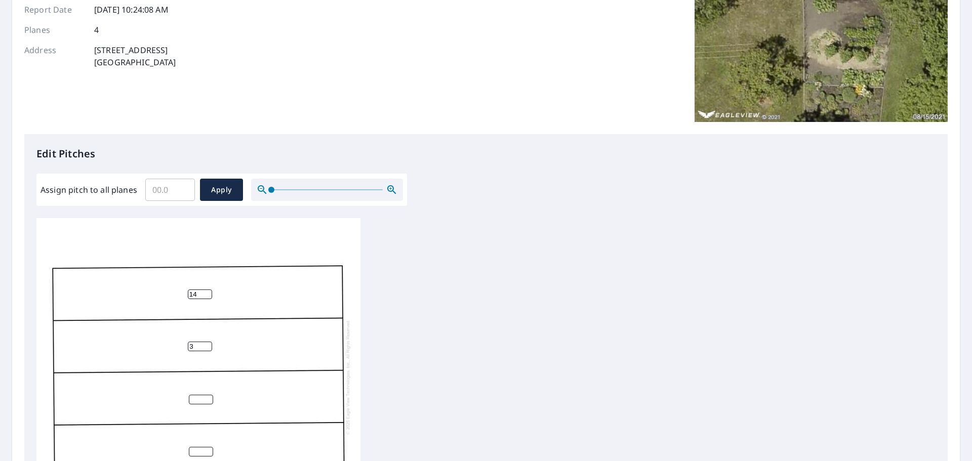
type input "3"
click at [209, 345] on input "3" at bounding box center [200, 347] width 24 height 10
click at [207, 397] on input "1" at bounding box center [201, 400] width 24 height 10
click at [207, 397] on input "2" at bounding box center [201, 400] width 24 height 10
type input "3"
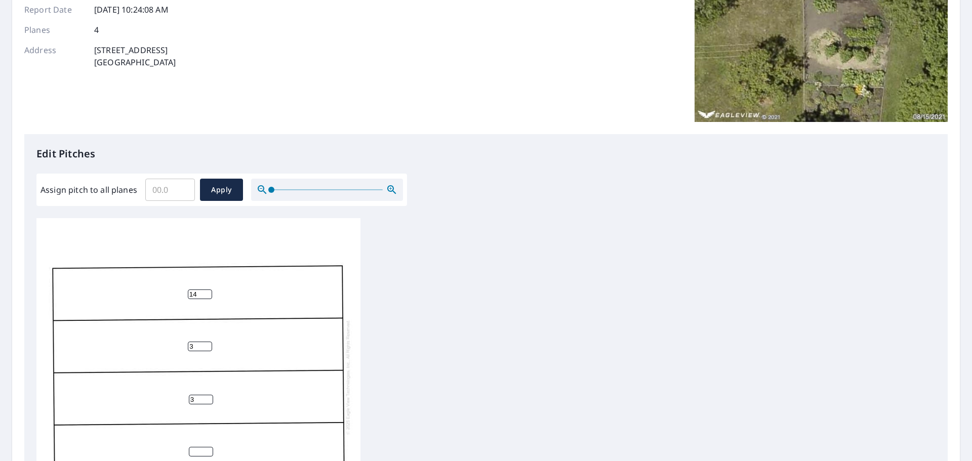
click at [207, 397] on input "3" at bounding box center [201, 400] width 24 height 10
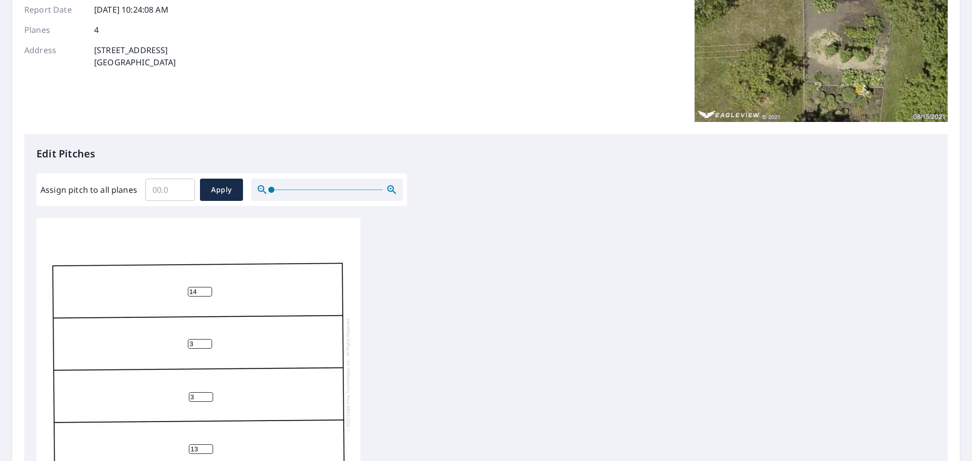
click at [205, 445] on input "13" at bounding box center [201, 450] width 24 height 10
type input "14"
click at [209, 445] on input "14" at bounding box center [201, 450] width 24 height 10
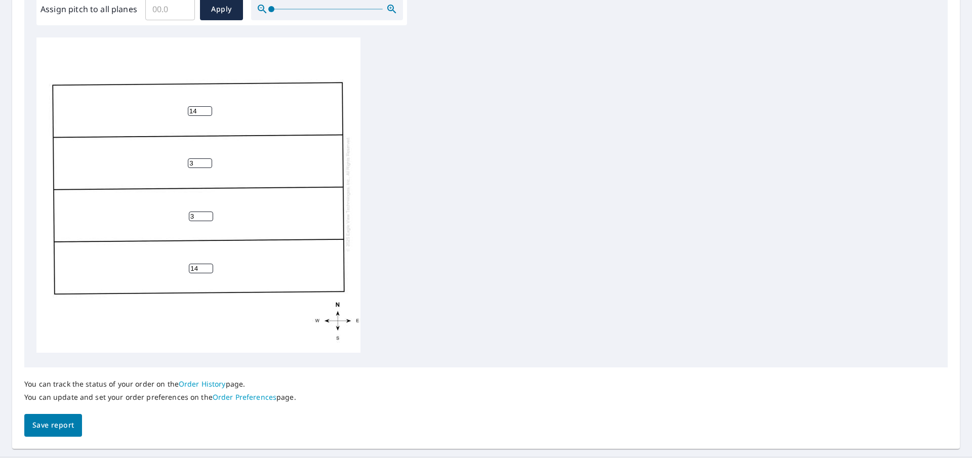
scroll to position [340, 0]
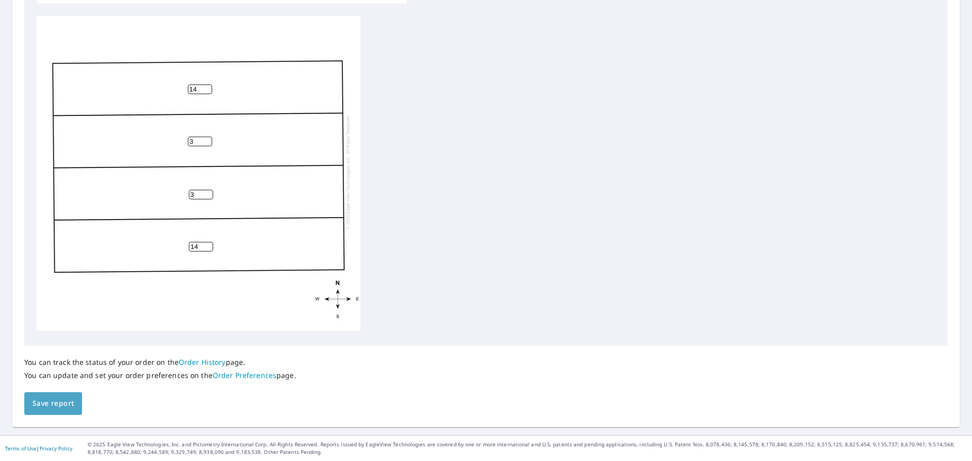
click at [44, 401] on span "Save report" at bounding box center [53, 403] width 42 height 13
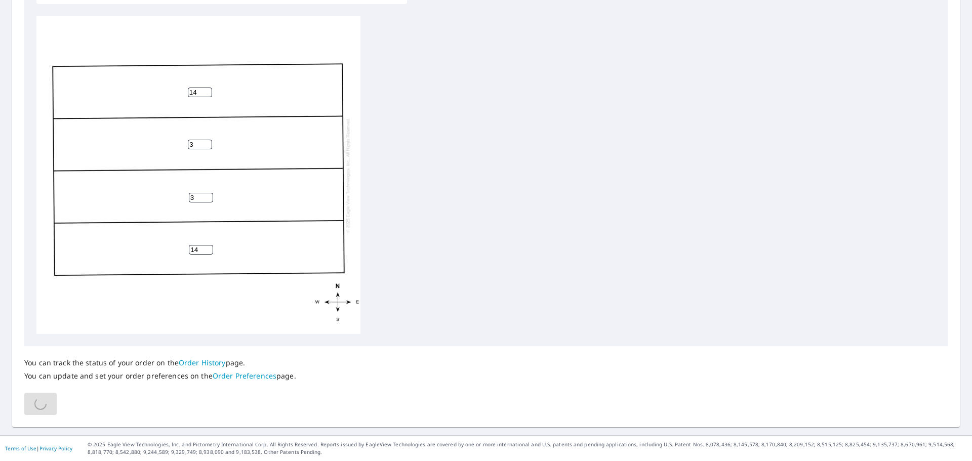
scroll to position [0, 0]
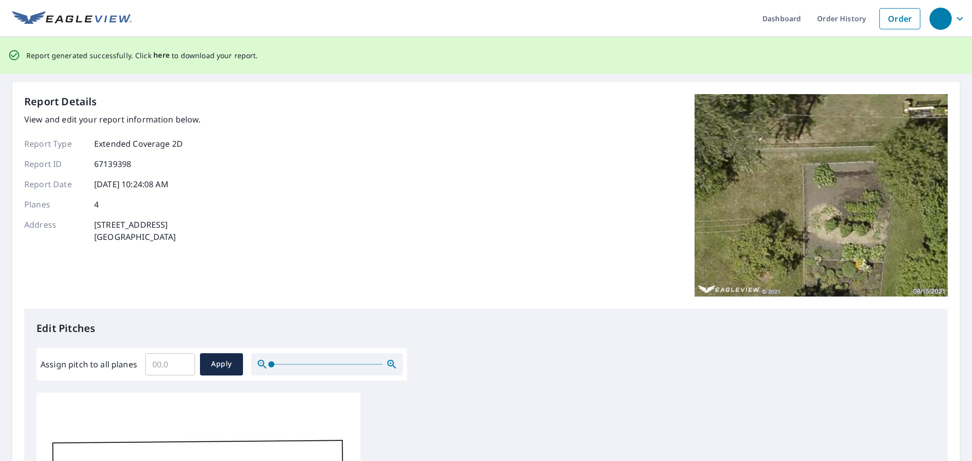
click at [153, 55] on span "here" at bounding box center [161, 55] width 17 height 13
